Goal: Register for event/course

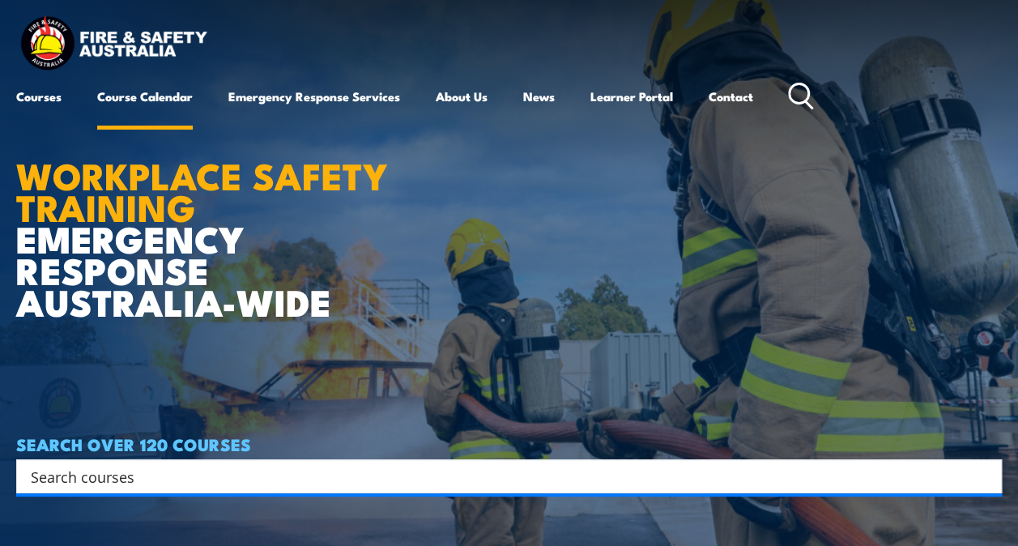
click at [180, 94] on link "Course Calendar" at bounding box center [145, 96] width 96 height 39
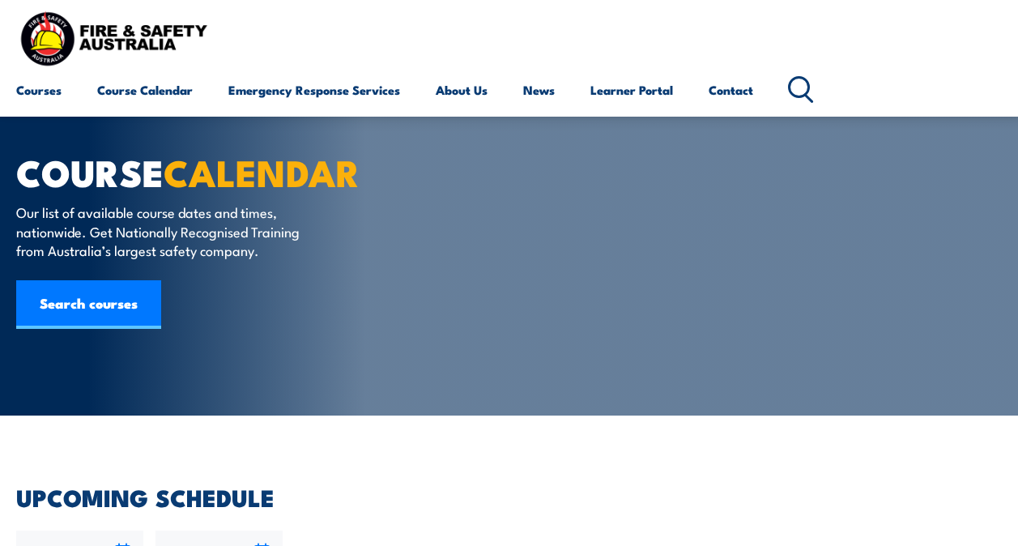
radio input "true"
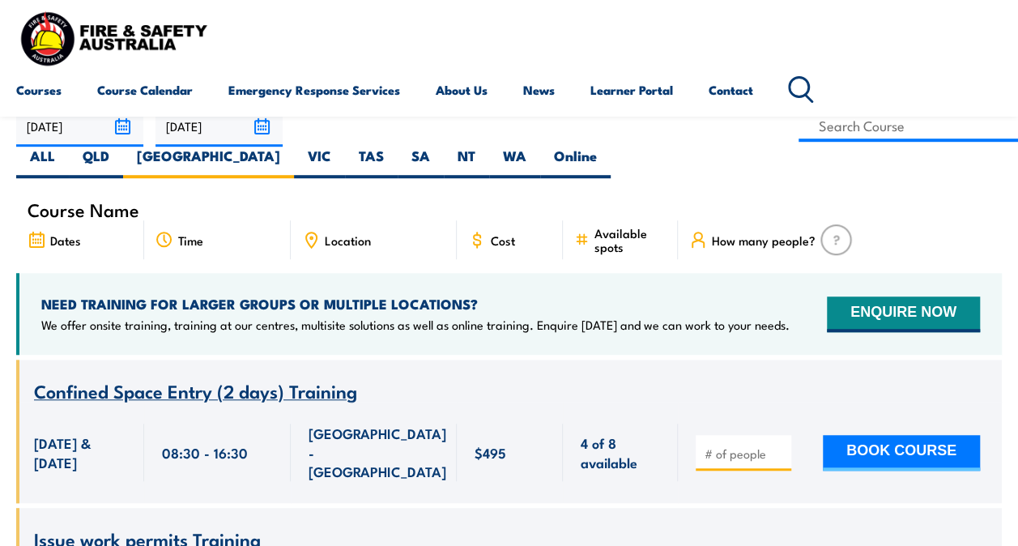
scroll to position [405, 0]
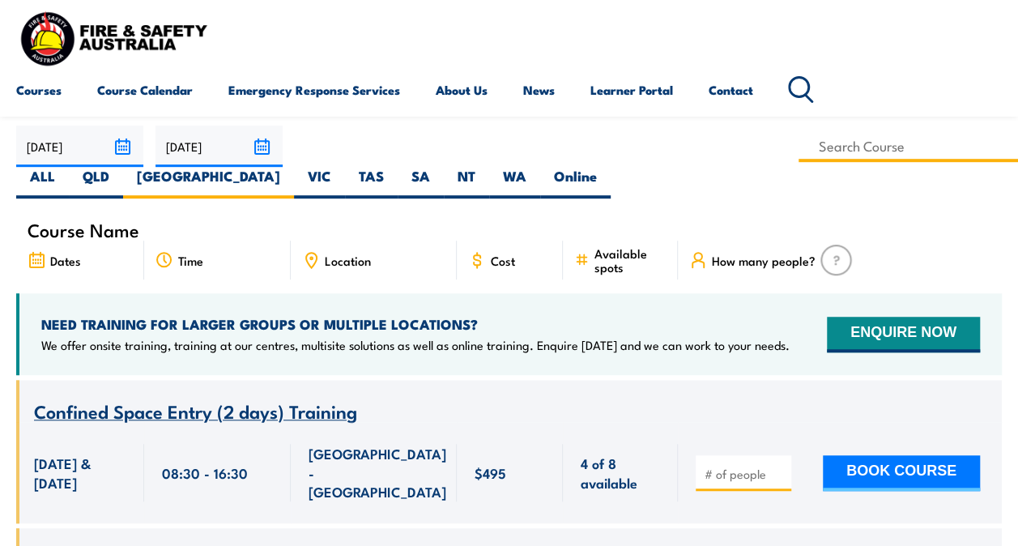
click at [798, 149] on input at bounding box center [907, 146] width 219 height 32
type input "Fire Warden Training"
click at [798, 143] on input "Fire Warden Training" at bounding box center [907, 146] width 219 height 32
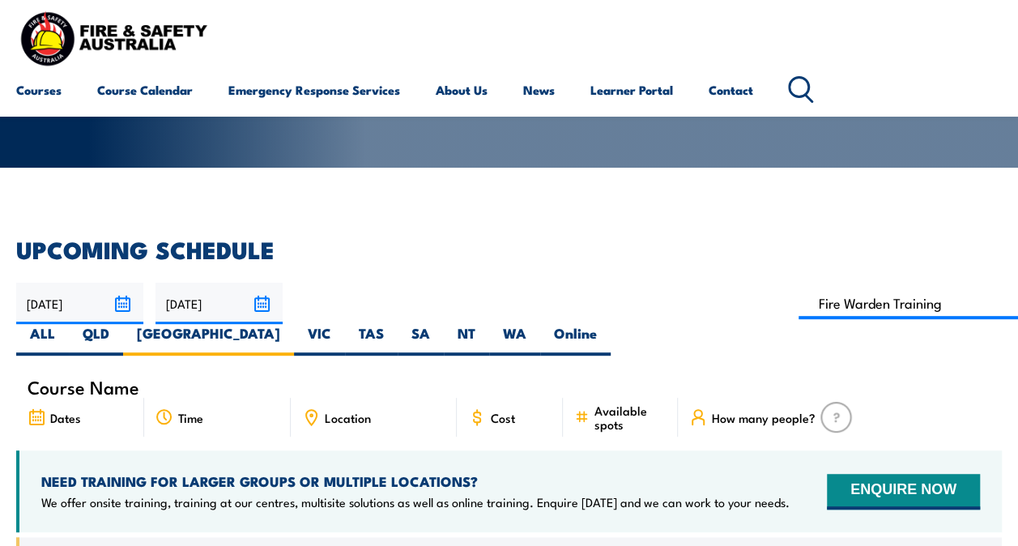
scroll to position [243, 0]
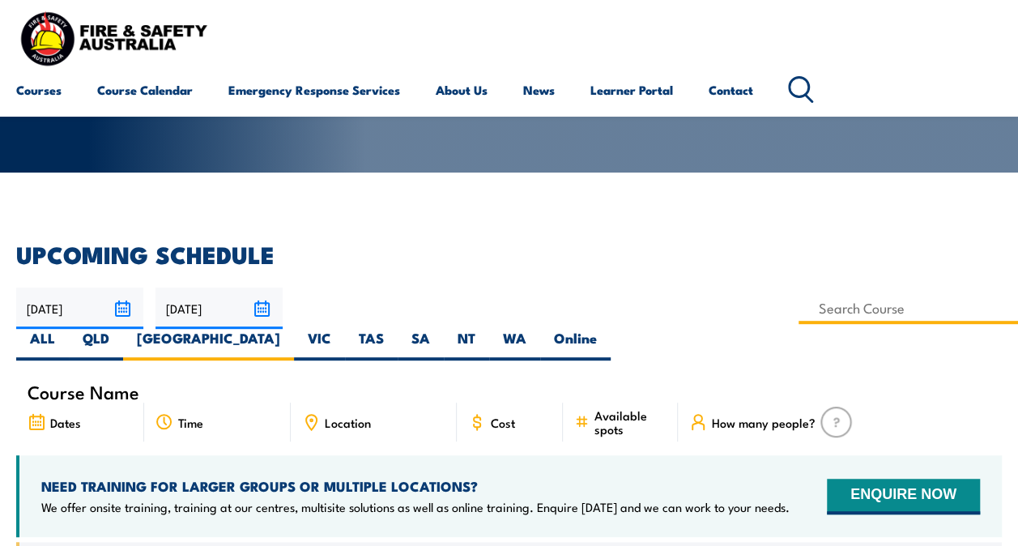
drag, startPoint x: 444, startPoint y: 300, endPoint x: 479, endPoint y: 308, distance: 36.4
click at [798, 300] on input at bounding box center [907, 308] width 219 height 32
click at [798, 310] on input at bounding box center [907, 308] width 219 height 32
type input "Fire Extinguisher / Fire Warden Training"
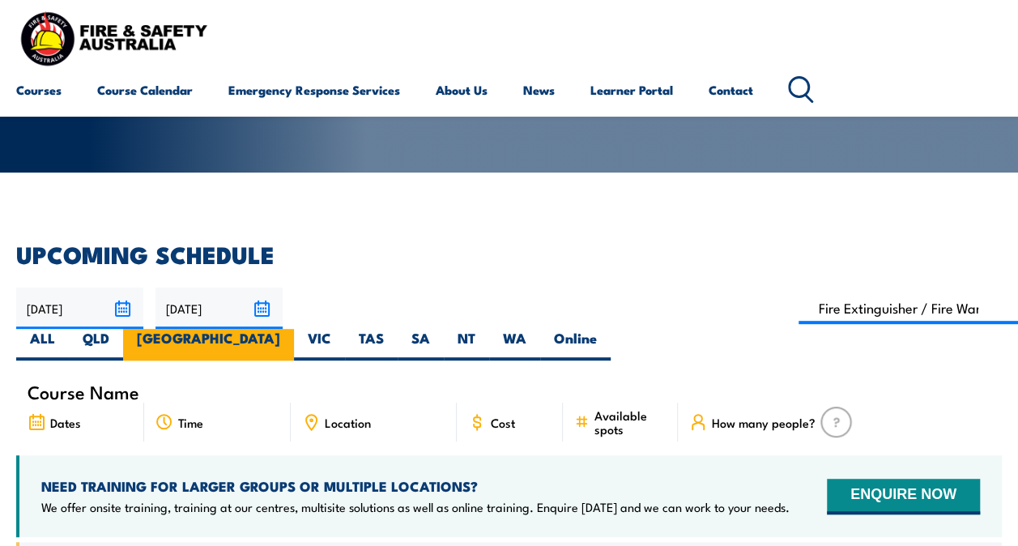
click at [294, 329] on label "[GEOGRAPHIC_DATA]" at bounding box center [208, 345] width 171 height 32
click at [291, 329] on input "[GEOGRAPHIC_DATA]" at bounding box center [285, 334] width 11 height 11
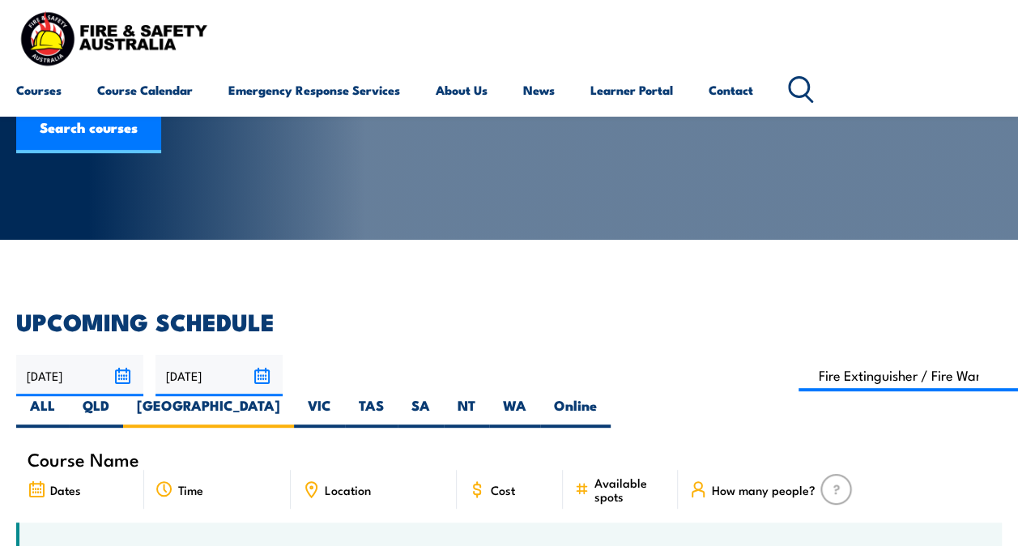
scroll to position [324, 0]
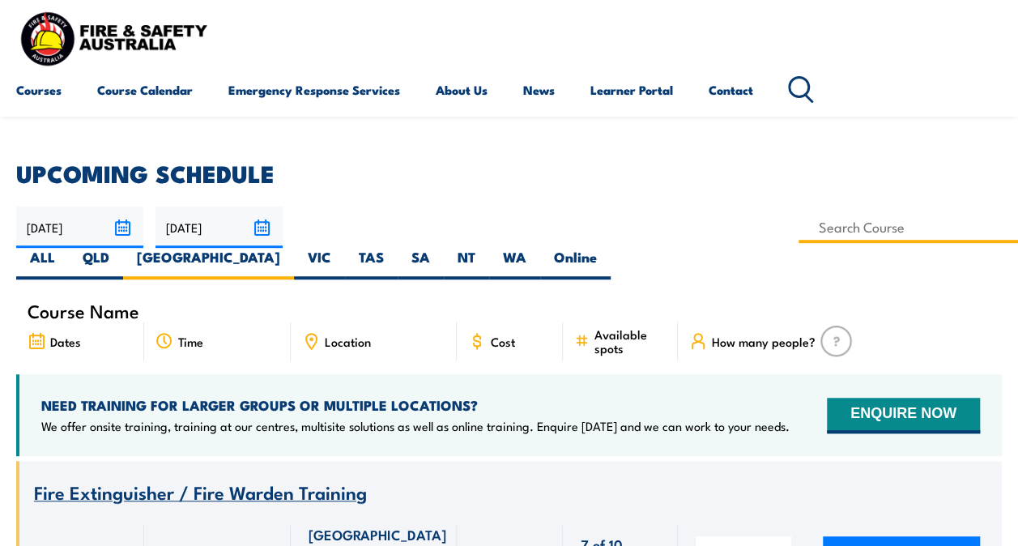
click at [798, 236] on input at bounding box center [907, 227] width 219 height 32
click at [798, 223] on input at bounding box center [907, 227] width 219 height 32
click at [798, 227] on input at bounding box center [907, 227] width 219 height 32
type input "Fire Extinguisher / Fire Warden Training"
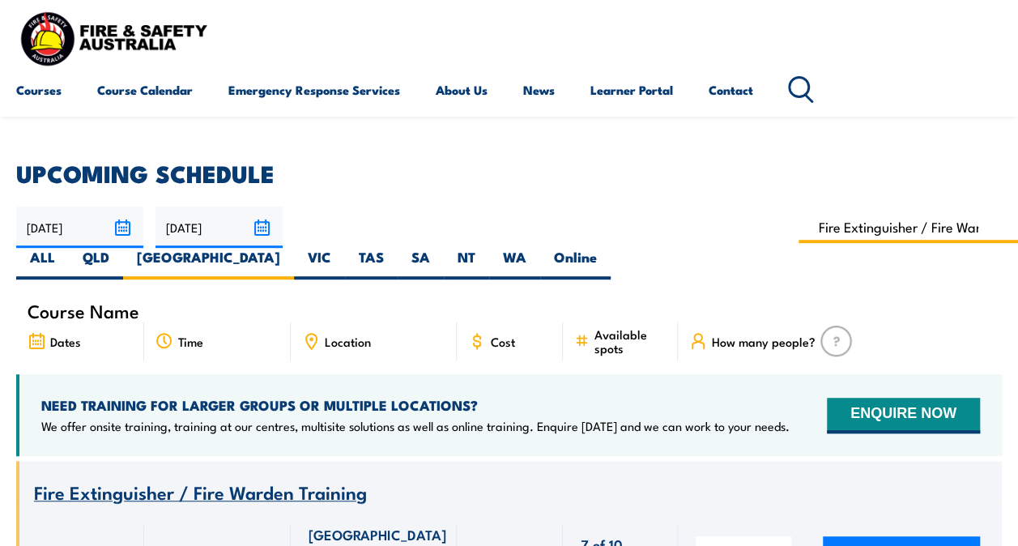
click at [798, 230] on input "Fire Extinguisher / Fire Warden Training" at bounding box center [907, 227] width 219 height 32
click at [798, 225] on input "Fire Extinguisher / Fire Warden Training" at bounding box center [907, 227] width 219 height 32
click at [798, 229] on input "Fire Extinguisher / Fire Warden Training" at bounding box center [907, 227] width 219 height 32
click at [798, 230] on input "Fire Extinguisher / Fire Warden Training" at bounding box center [907, 227] width 219 height 32
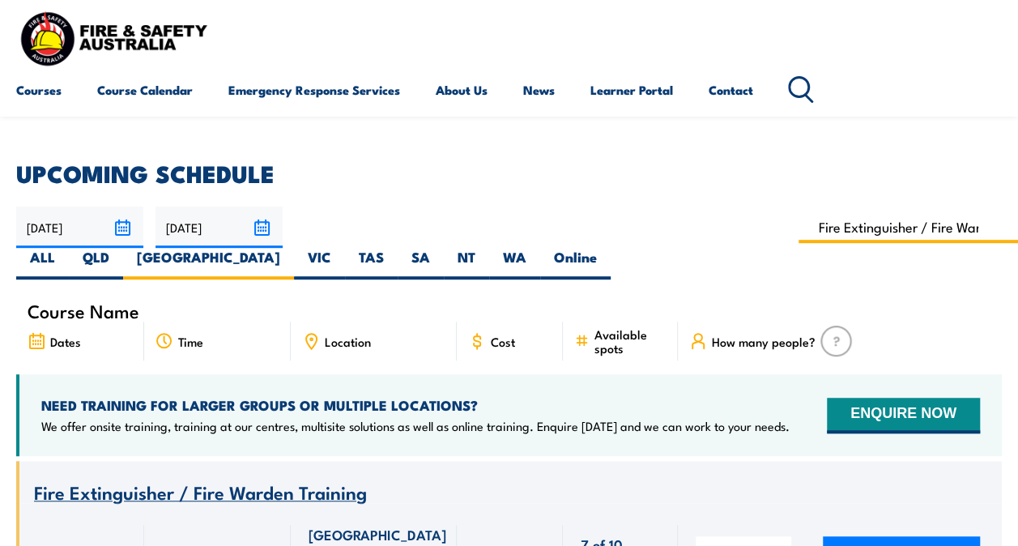
click at [798, 219] on input "Fire Extinguisher / Fire Warden Training" at bounding box center [907, 227] width 219 height 32
click at [915, 300] on div "Course Name" at bounding box center [508, 311] width 985 height 22
click at [798, 236] on input at bounding box center [907, 227] width 219 height 32
type input "Fire Warden Training"
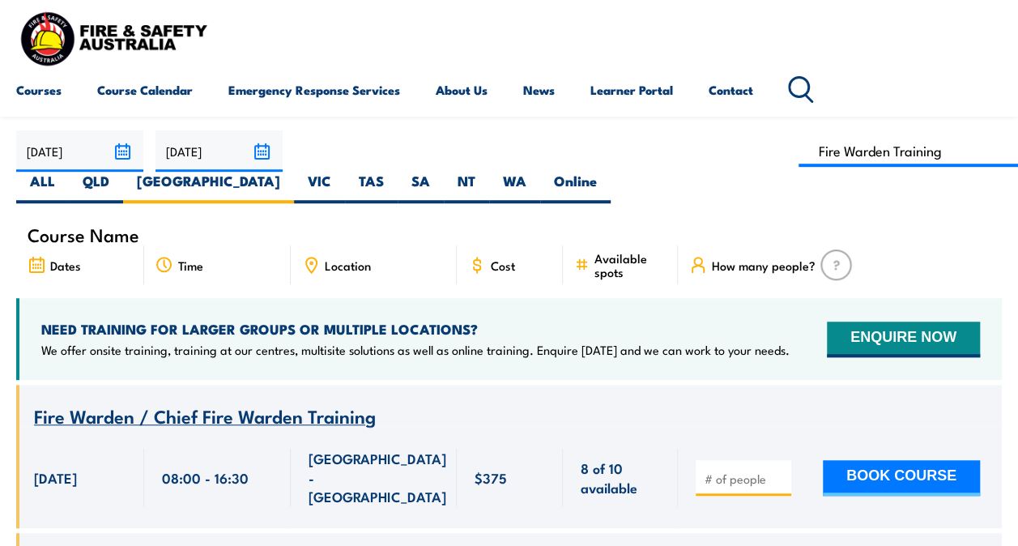
scroll to position [324, 0]
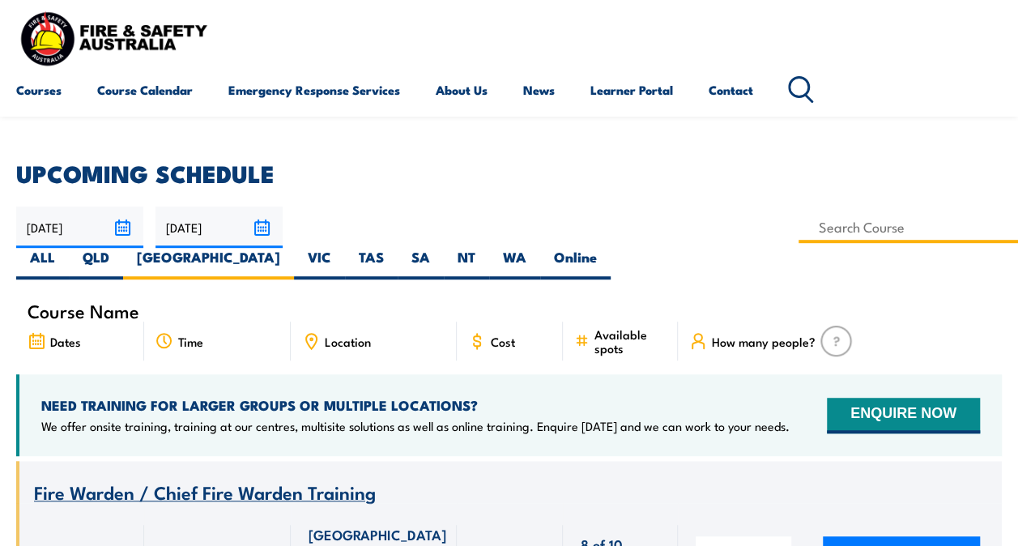
click at [798, 230] on input at bounding box center [907, 227] width 219 height 32
type input "Fire Extinguisher Training"
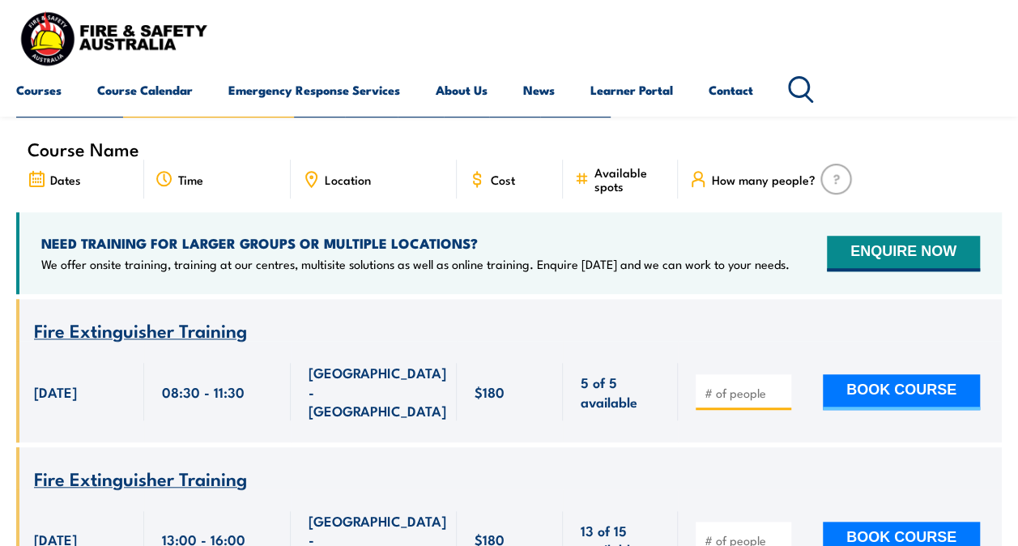
click at [601, 264] on div "Course Name Dates Time Location Cost" at bounding box center [508, 524] width 985 height 772
